Goal: Information Seeking & Learning: Learn about a topic

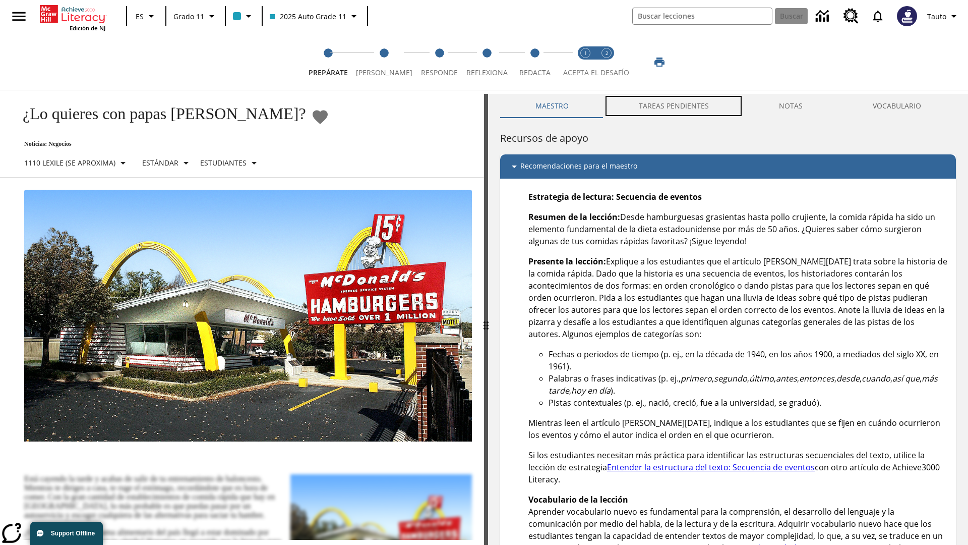
click at [674, 106] on button "TAREAS PENDIENTES" at bounding box center [674, 106] width 140 height 24
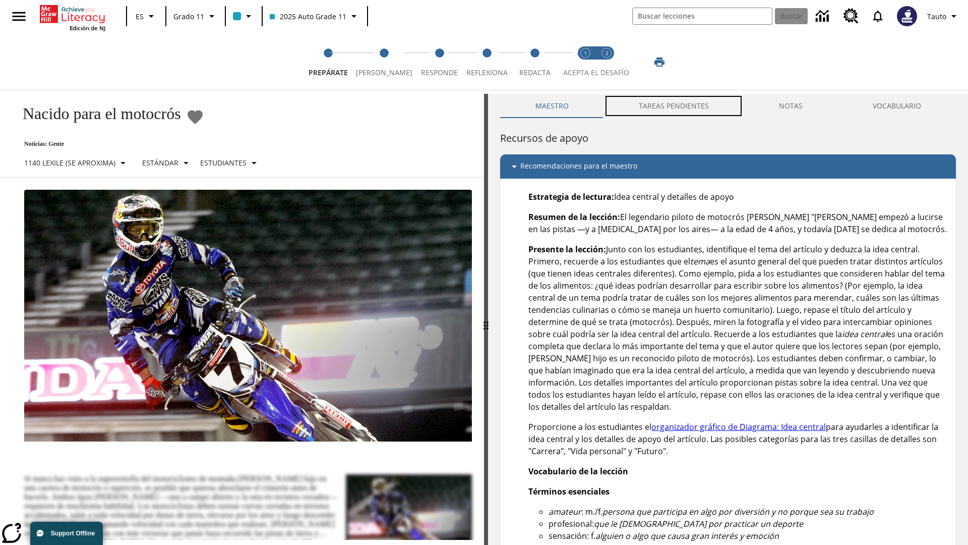
click at [674, 106] on button "TAREAS PENDIENTES" at bounding box center [674, 106] width 140 height 24
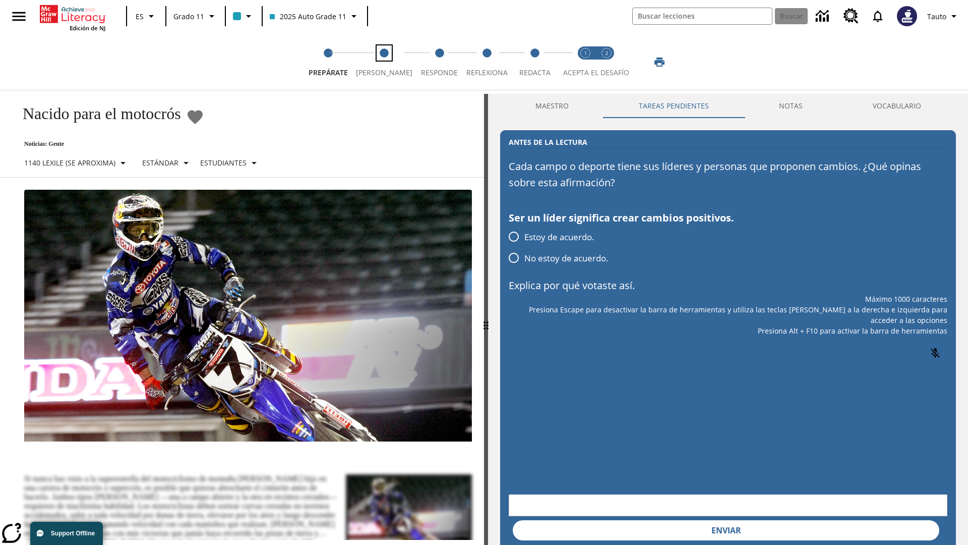
click at [380, 62] on span "[PERSON_NAME]" at bounding box center [384, 69] width 56 height 18
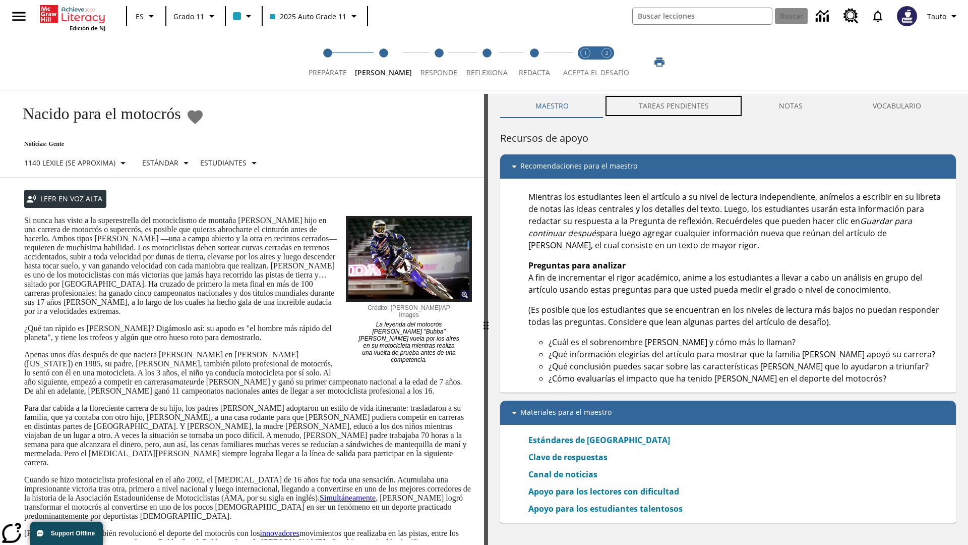
scroll to position [1, 0]
click at [674, 106] on button "TAREAS PENDIENTES" at bounding box center [674, 105] width 140 height 24
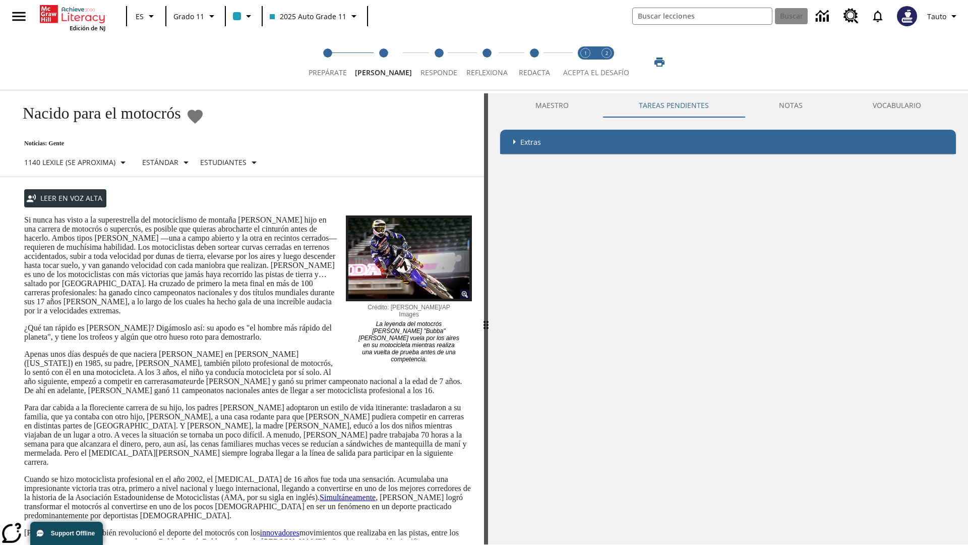
click at [24, 215] on p "Si nunca has visto a la superestrella del motociclismo de montaña [PERSON_NAME]…" at bounding box center [248, 265] width 448 height 100
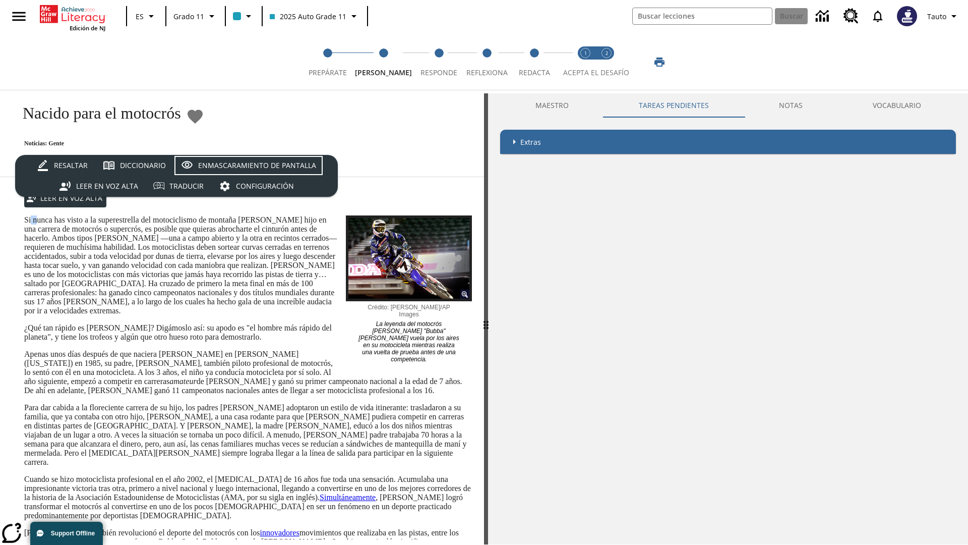
click at [248, 165] on div "Enmascaramiento de pantalla" at bounding box center [257, 165] width 118 height 13
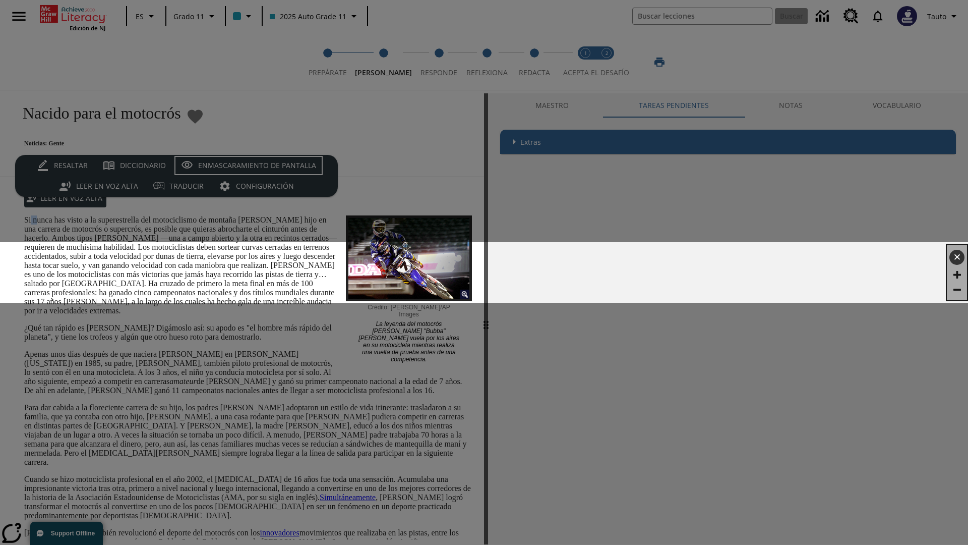
click at [248, 165] on div "Enmascaramiento de pantalla" at bounding box center [257, 165] width 118 height 13
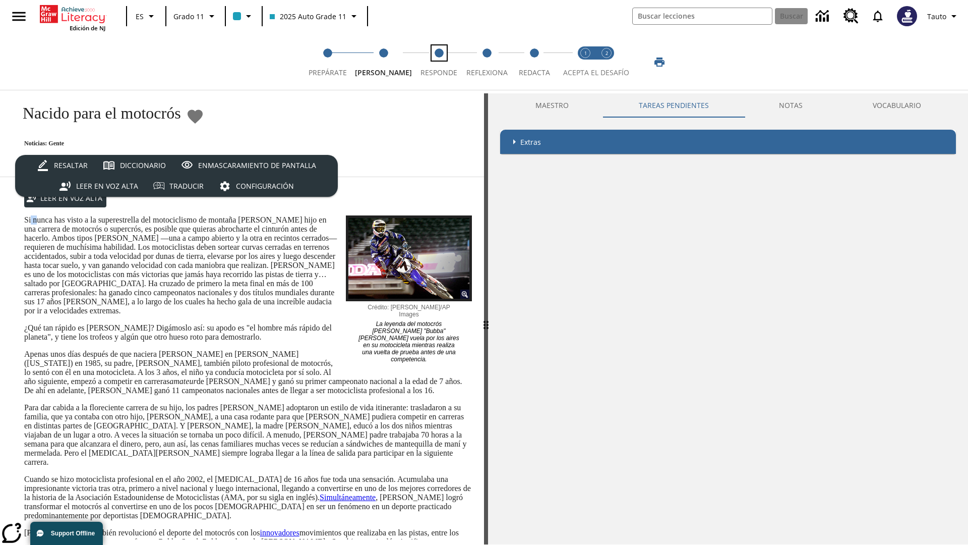
click at [431, 62] on span "Responde" at bounding box center [439, 69] width 37 height 18
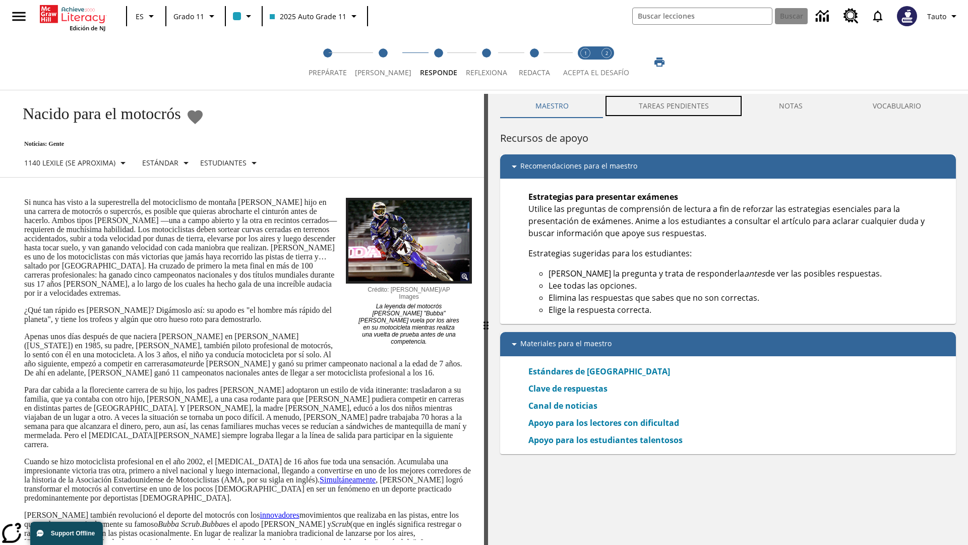
scroll to position [1, 0]
click at [674, 106] on button "TAREAS PENDIENTES" at bounding box center [674, 105] width 140 height 24
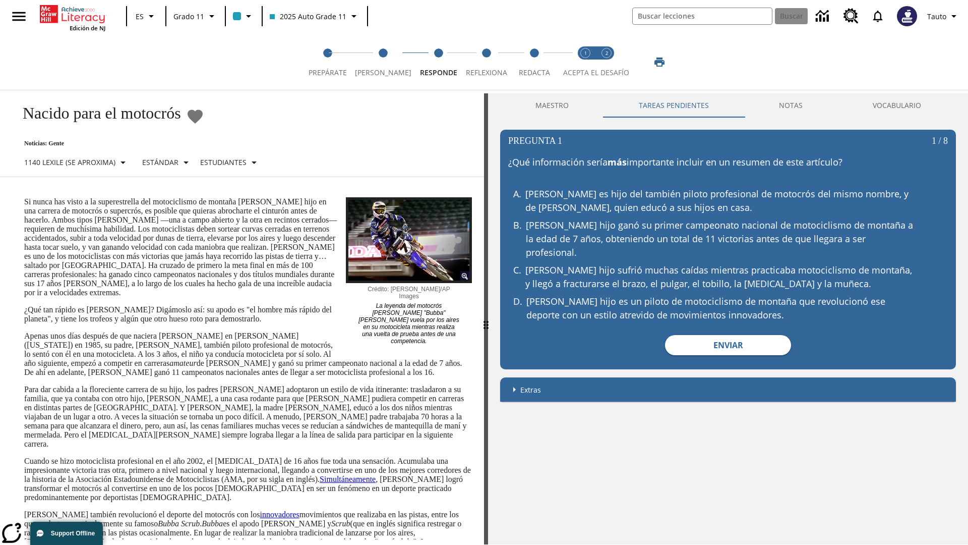
click at [24, 197] on p "Si nunca has visto a la superestrella del motociclismo de montaña [PERSON_NAME]…" at bounding box center [248, 247] width 448 height 100
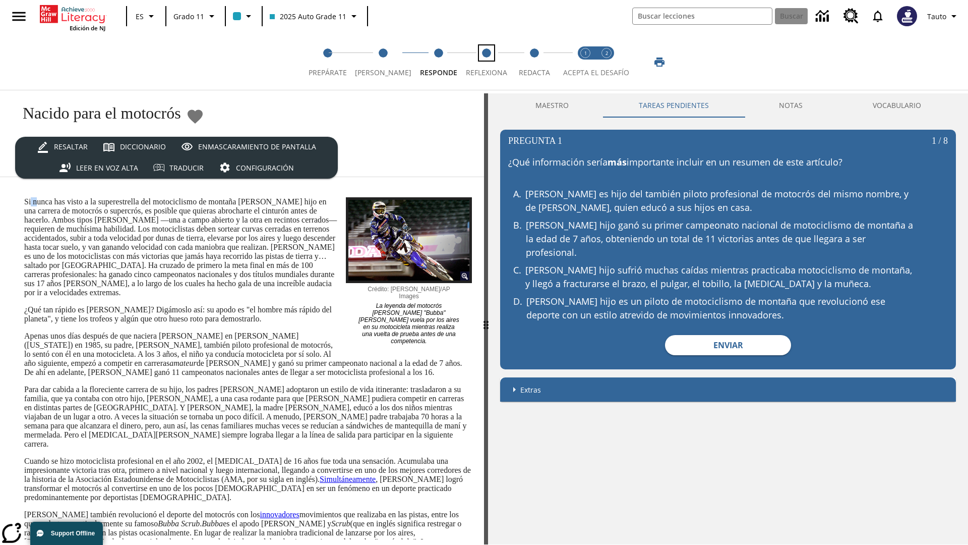
click at [482, 62] on span "Reflexiona" at bounding box center [486, 69] width 41 height 18
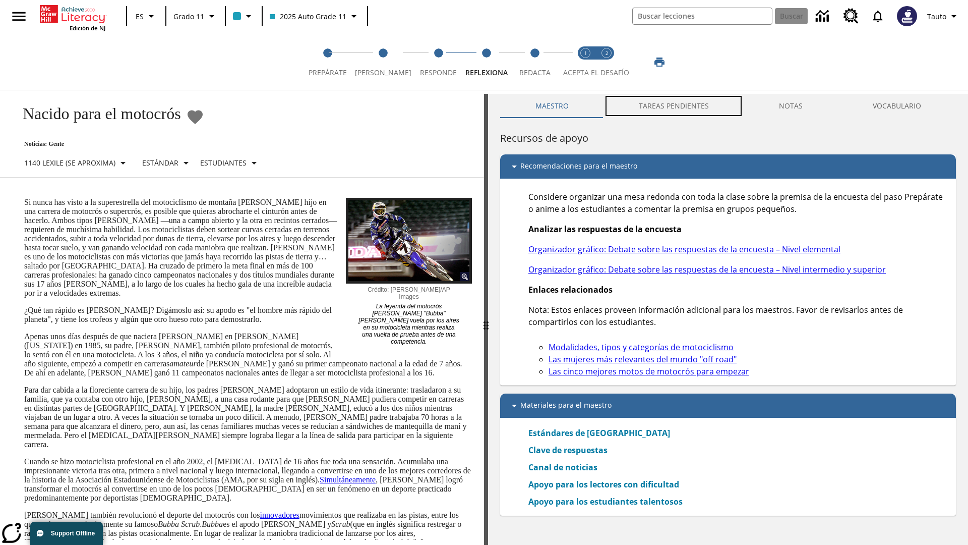
scroll to position [1, 0]
click at [674, 106] on button "TAREAS PENDIENTES" at bounding box center [674, 105] width 140 height 24
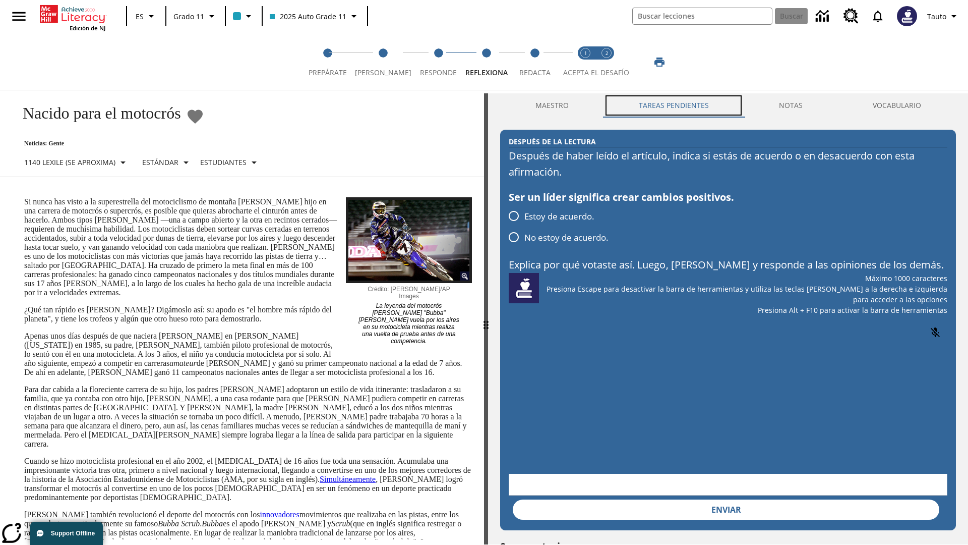
scroll to position [0, 0]
click at [24, 197] on p "Si nunca has visto a la superestrella del motociclismo de montaña [PERSON_NAME]…" at bounding box center [248, 247] width 448 height 100
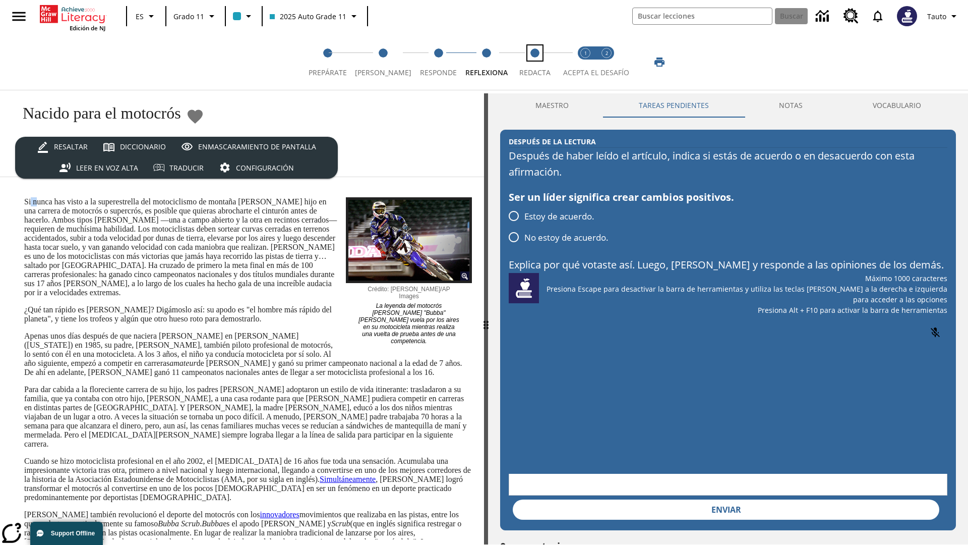
click at [532, 62] on span "Redacta" at bounding box center [534, 69] width 31 height 18
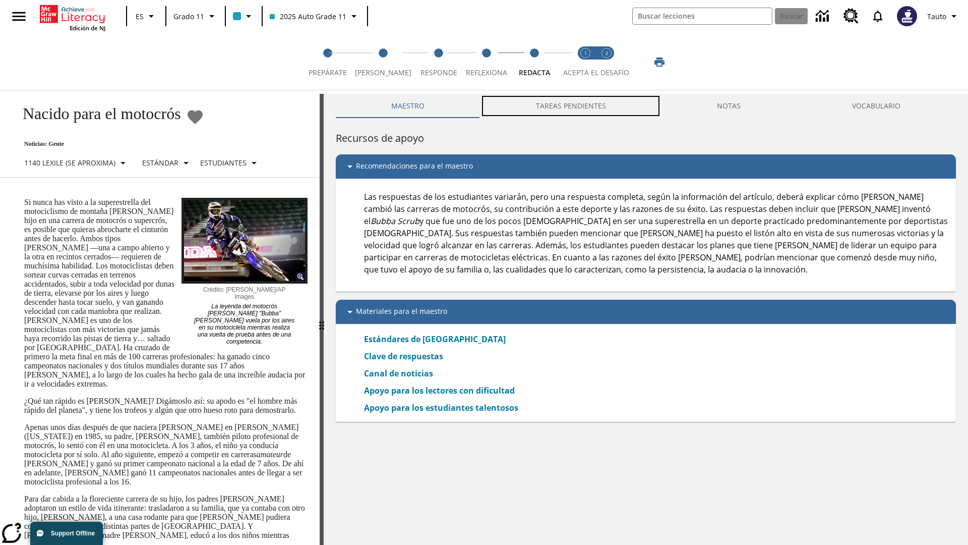
scroll to position [1, 0]
click at [571, 106] on button "TAREAS PENDIENTES" at bounding box center [571, 105] width 182 height 24
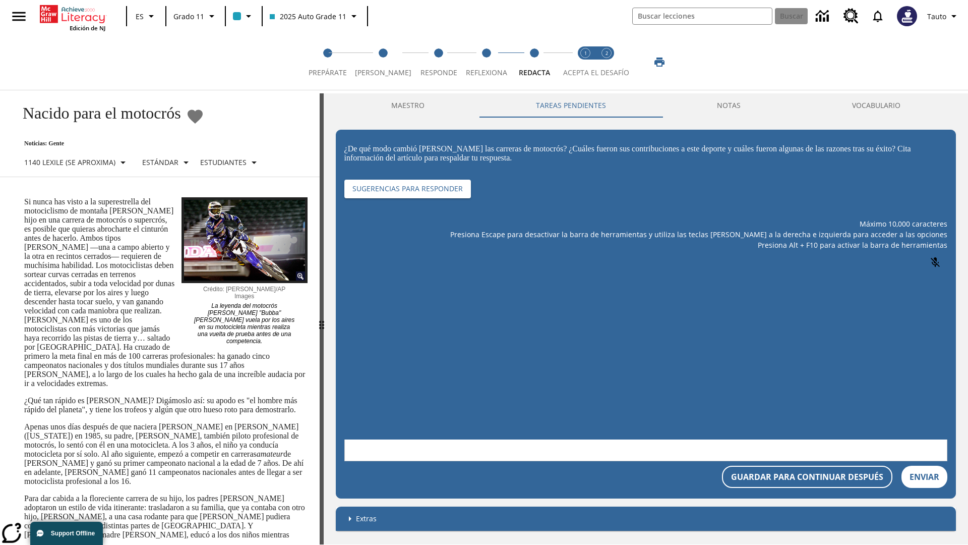
scroll to position [0, 0]
click at [24, 197] on p "Si nunca has visto a la superestrella del motociclismo de montaña [PERSON_NAME]…" at bounding box center [165, 292] width 283 height 191
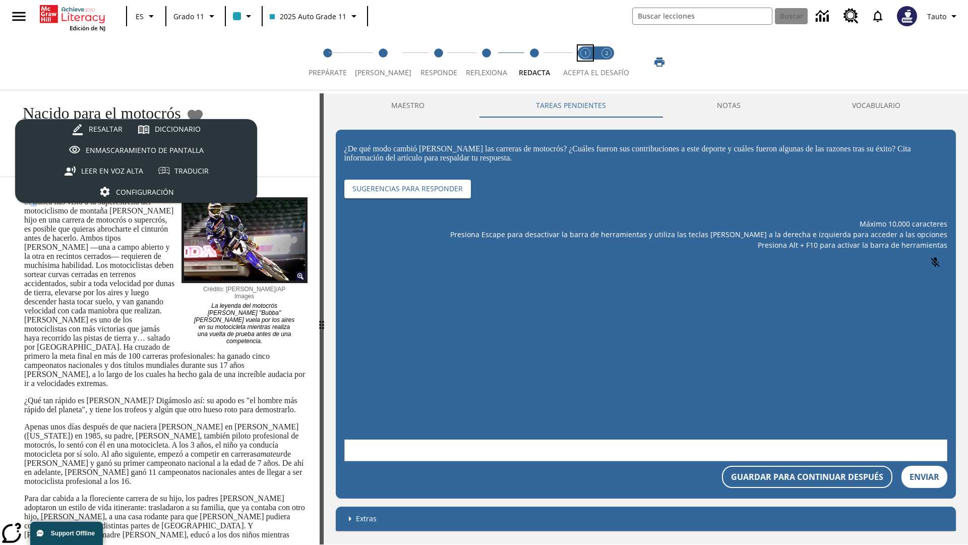
click at [586, 62] on span "Acepta el desafío lee step 1 of 2" at bounding box center [585, 69] width 13 height 18
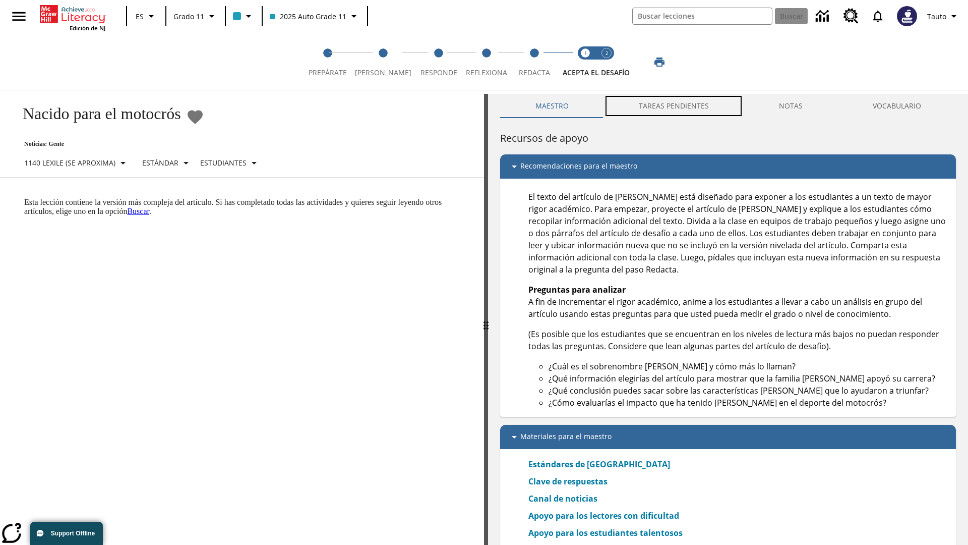
scroll to position [3, 0]
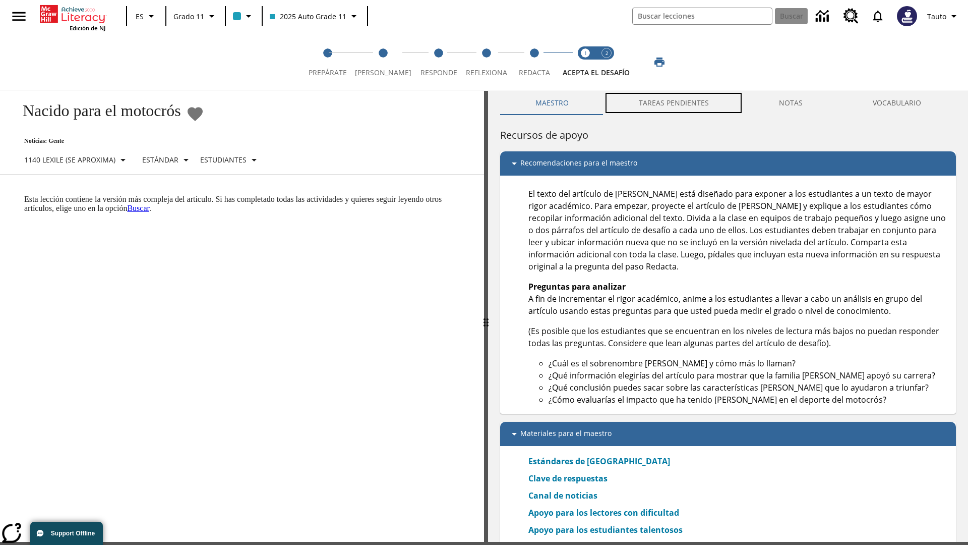
click at [674, 106] on button "TAREAS PENDIENTES" at bounding box center [674, 103] width 140 height 24
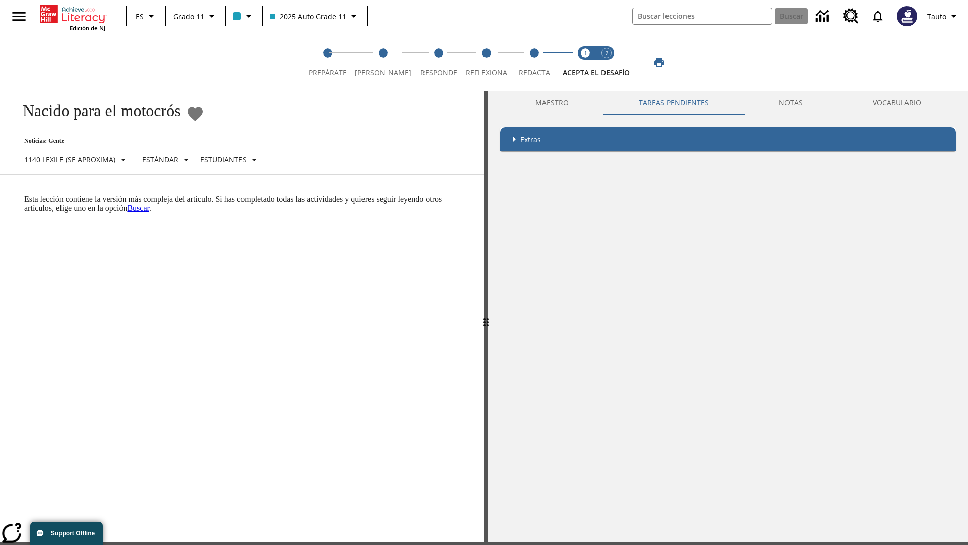
click at [24, 195] on p "Esta lección contiene la versión más compleja del artículo. Si has completado t…" at bounding box center [248, 204] width 448 height 18
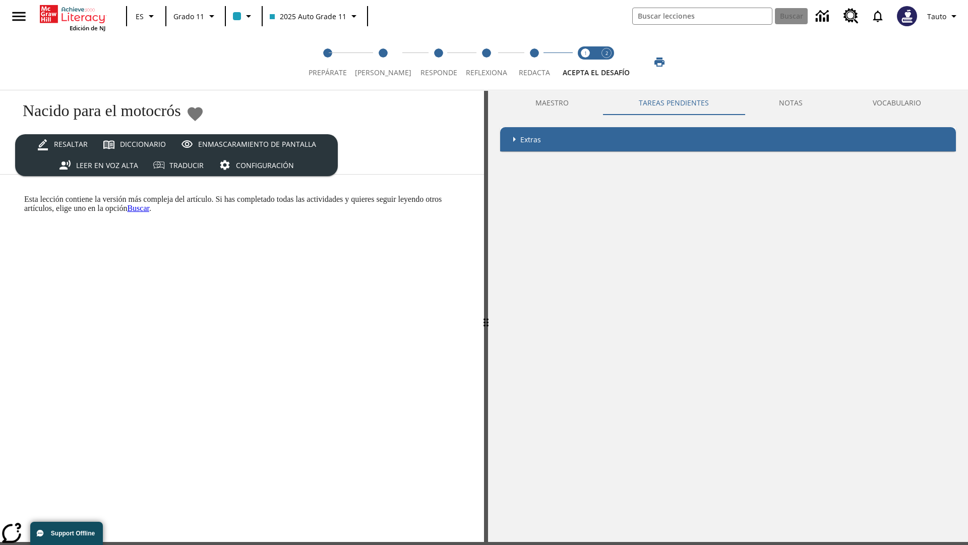
click at [0, 194] on html "Listen [MEDICAL_DATA] al contenido principal Edición de NJ ES Grado 11 2025 Aut…" at bounding box center [484, 302] width 968 height 610
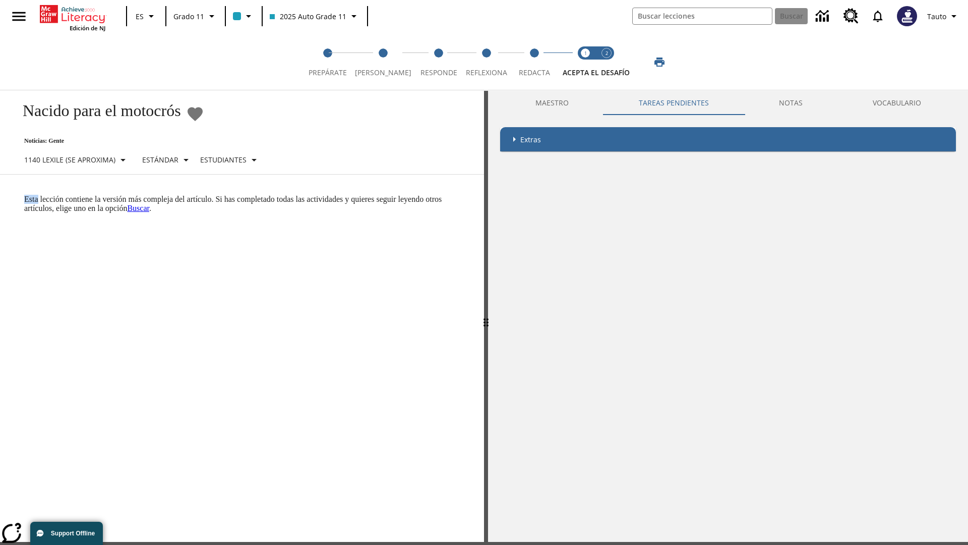
click at [0, 194] on html "Listen [MEDICAL_DATA] al contenido principal Edición de NJ ES Grado 11 2025 Aut…" at bounding box center [484, 302] width 968 height 610
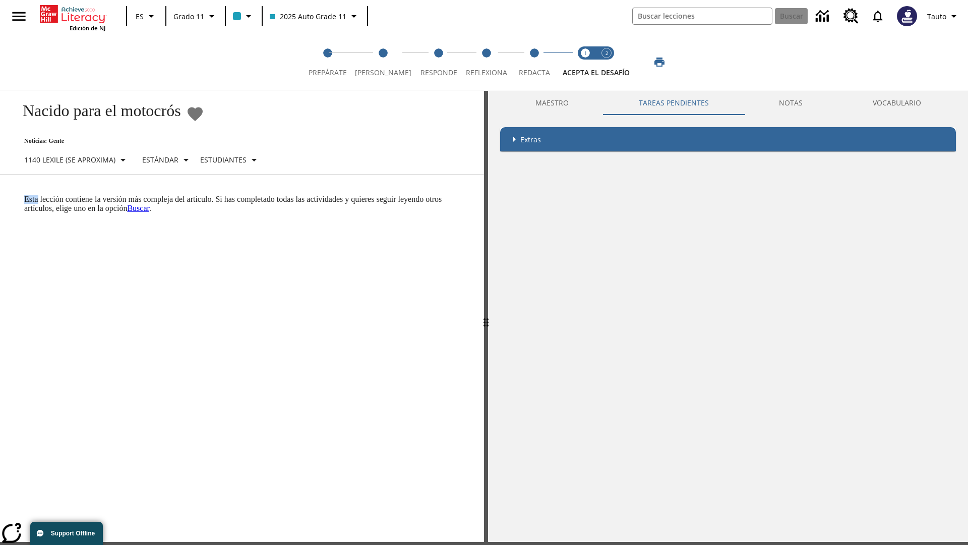
click at [0, 194] on html "Listen [MEDICAL_DATA] al contenido principal Edición de NJ ES Grado 11 2025 Aut…" at bounding box center [484, 302] width 968 height 610
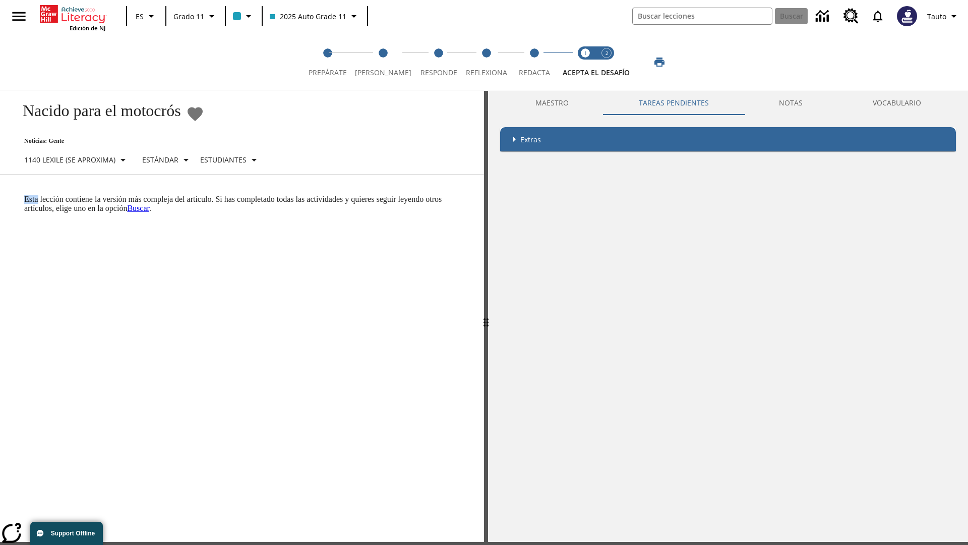
click at [0, 194] on html "Listen [MEDICAL_DATA] al contenido principal Edición de NJ ES Grado 11 2025 Aut…" at bounding box center [484, 302] width 968 height 610
click at [24, 195] on p "Esta lección contiene la versión más compleja del artículo. Si has completado t…" at bounding box center [248, 204] width 448 height 18
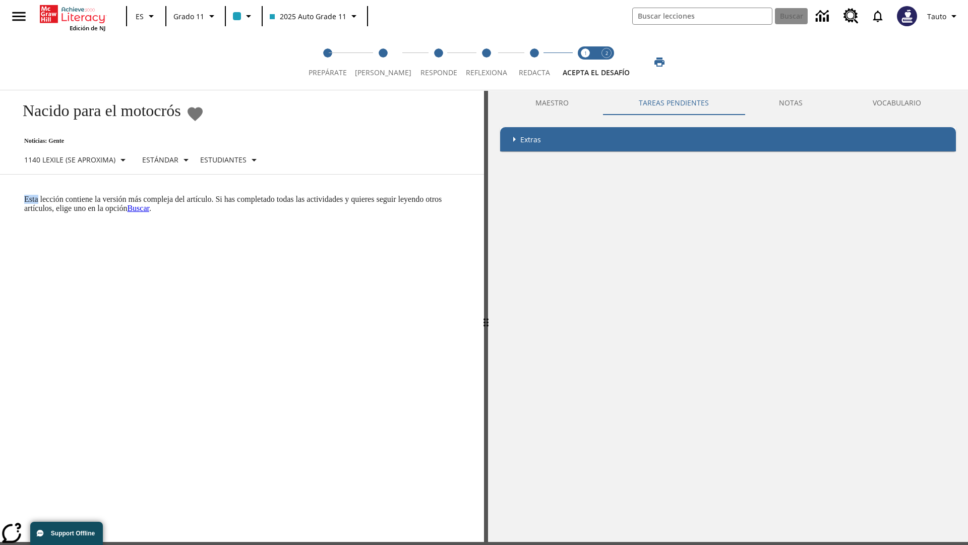
click at [24, 195] on p "Esta lección contiene la versión más compleja del artículo. Si has completado t…" at bounding box center [248, 204] width 448 height 18
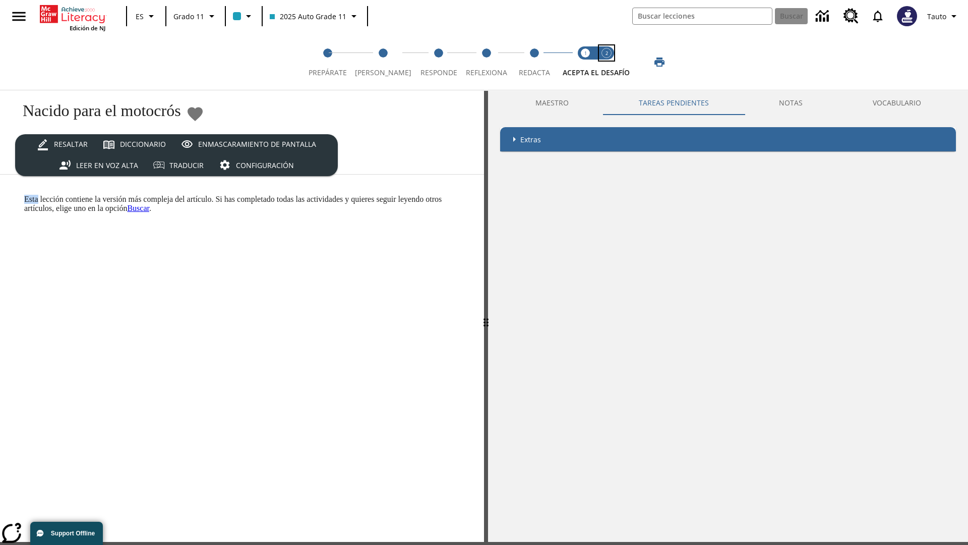
click at [607, 62] on span "Acepta el desafío contesta step 2 of 2" at bounding box center [606, 69] width 13 height 18
